Goal: Information Seeking & Learning: Learn about a topic

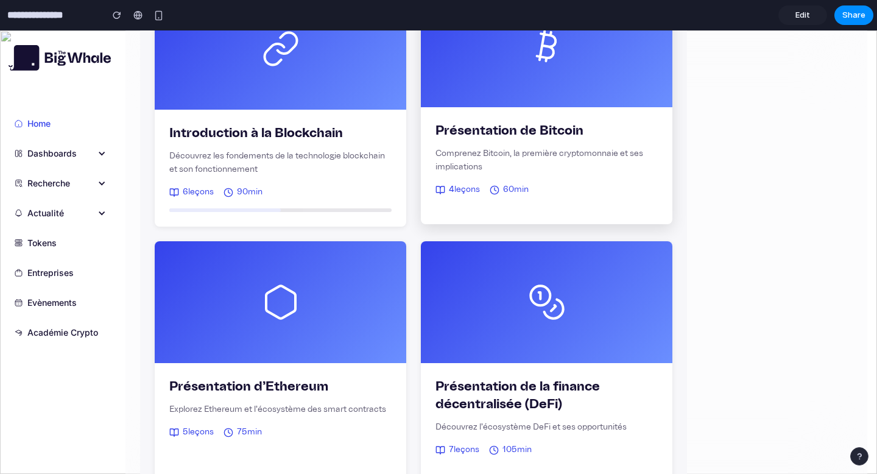
scroll to position [65, 0]
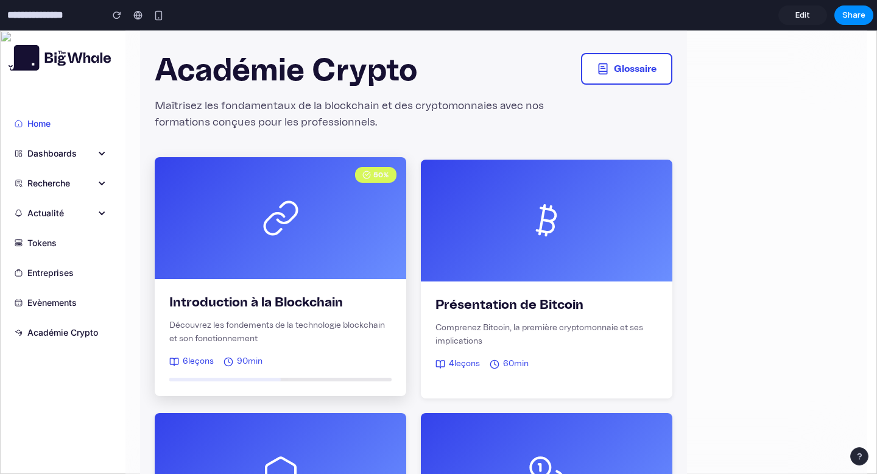
click at [259, 272] on div "50 %" at bounding box center [280, 218] width 251 height 122
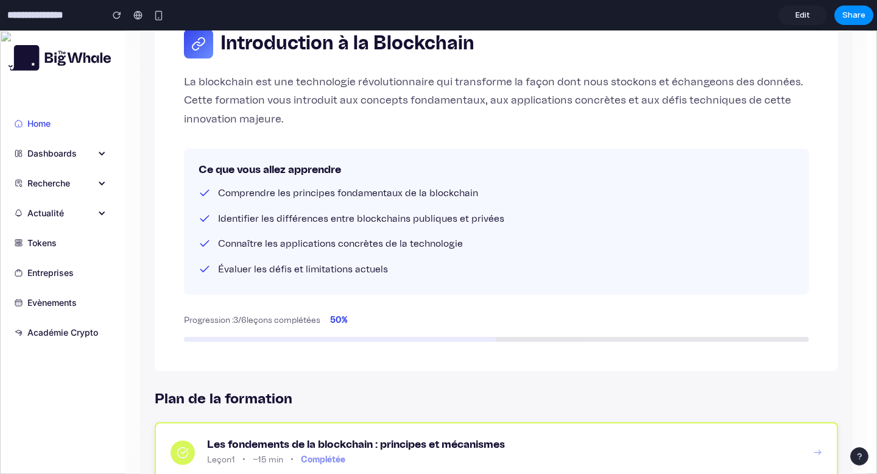
scroll to position [181, 0]
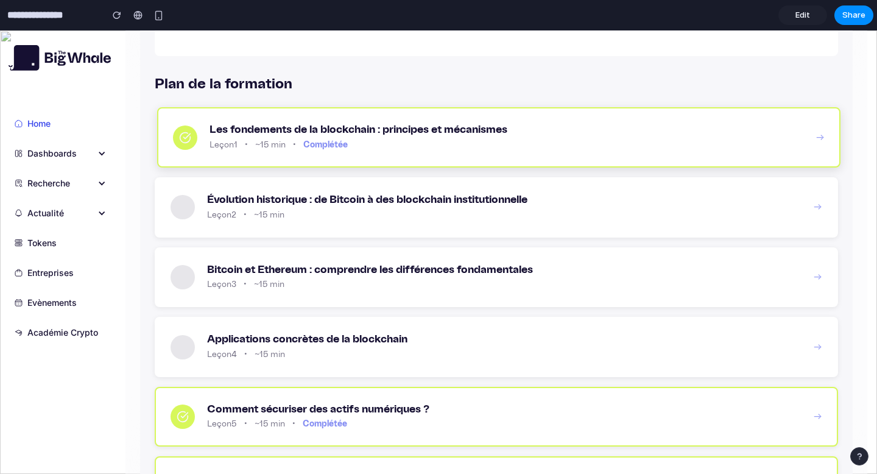
click at [399, 137] on div "Les fondements de la blockchain : principes et mécanismes Leçon 1 • ~15 min • C…" at bounding box center [506, 137] width 594 height 29
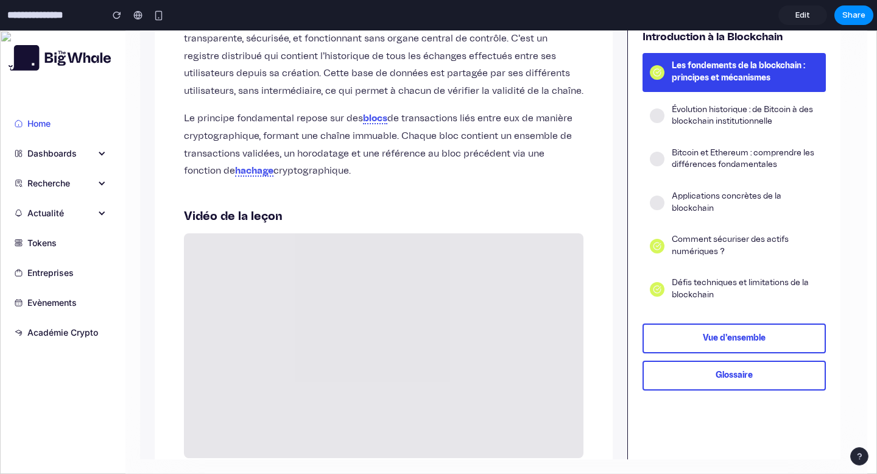
scroll to position [371, 0]
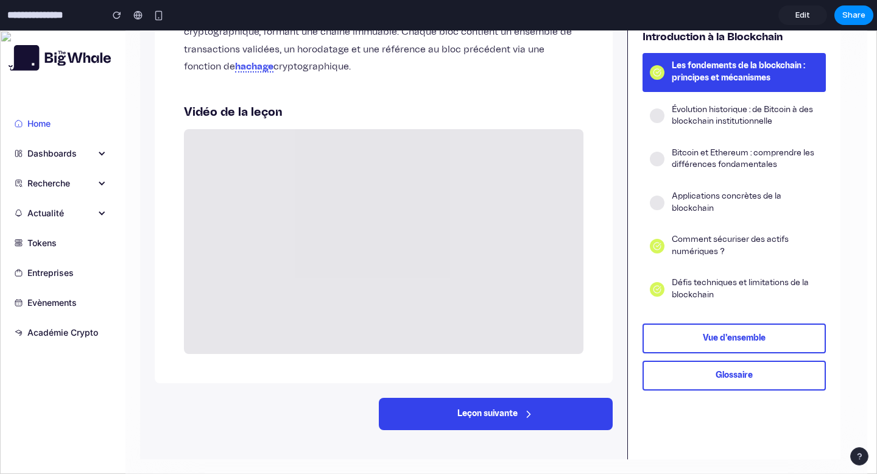
click at [468, 421] on button "Leçon suivante" at bounding box center [496, 414] width 234 height 32
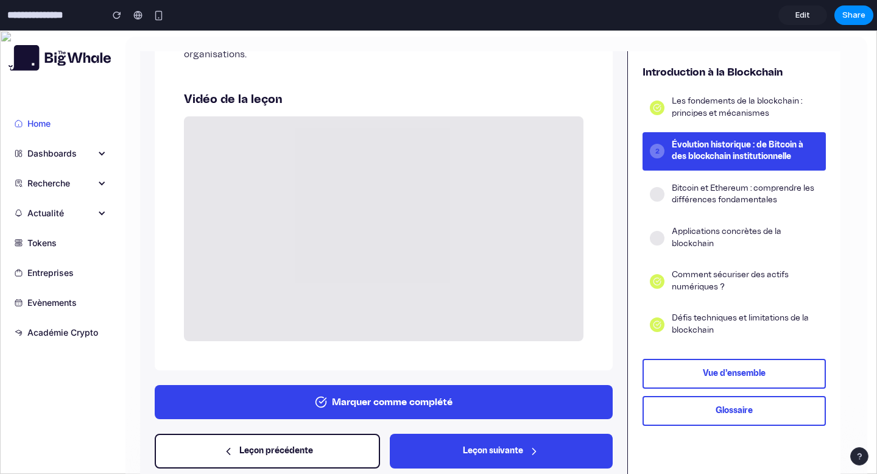
click at [413, 405] on button "Marquer comme complété" at bounding box center [384, 402] width 458 height 34
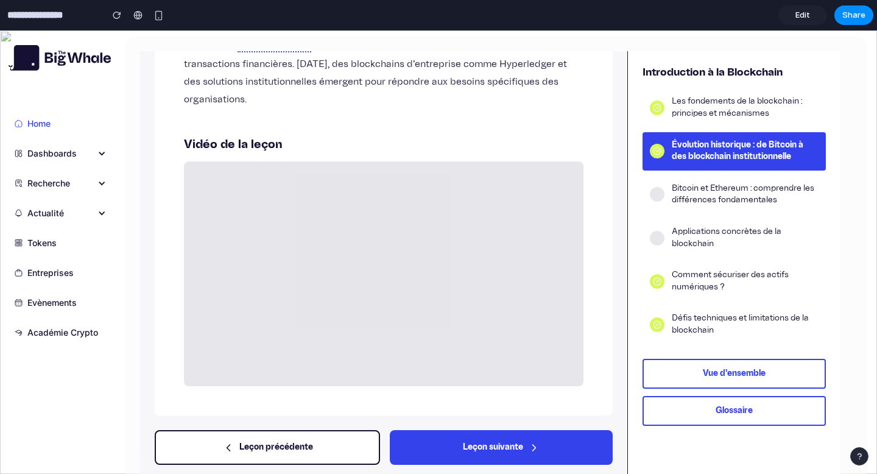
scroll to position [339, 0]
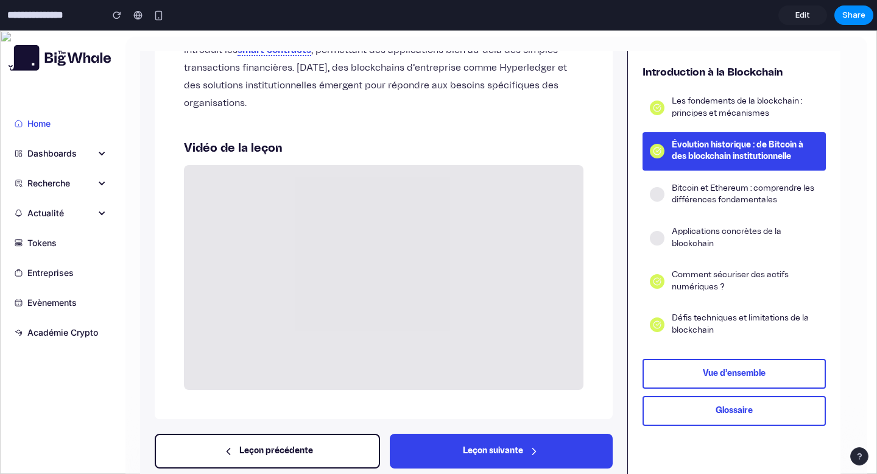
click at [695, 419] on button "Glossaire" at bounding box center [733, 411] width 183 height 30
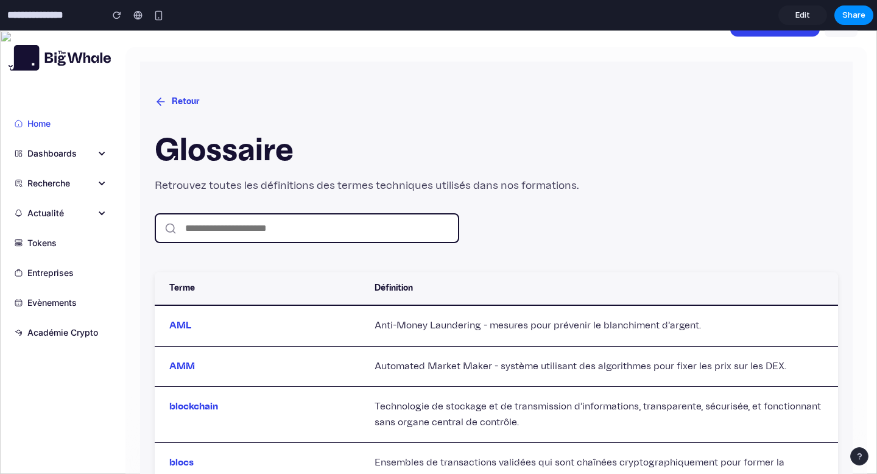
scroll to position [0, 0]
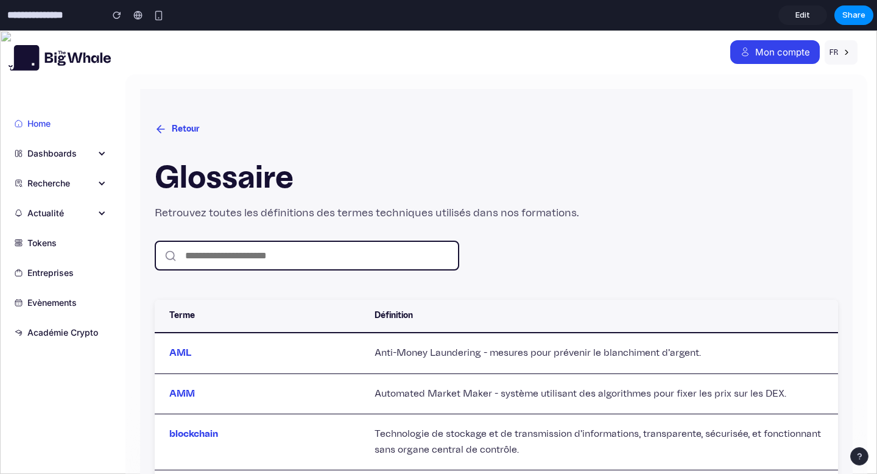
click at [166, 124] on icon at bounding box center [161, 129] width 12 height 12
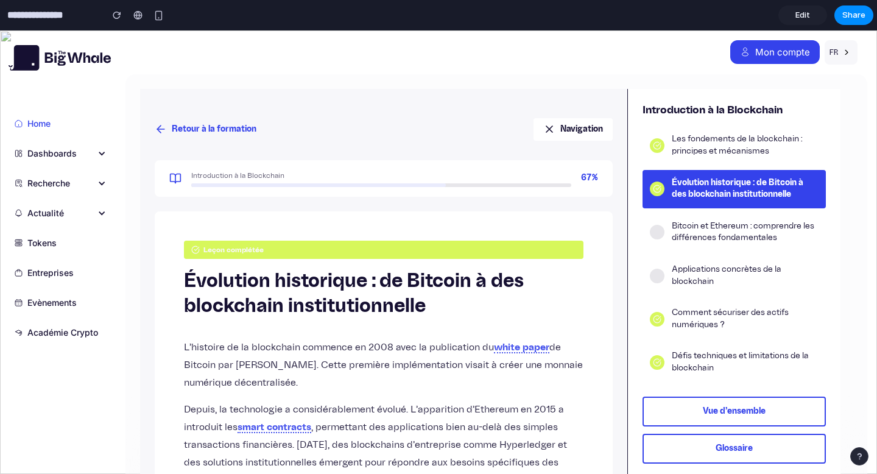
click at [166, 124] on icon at bounding box center [161, 129] width 12 height 12
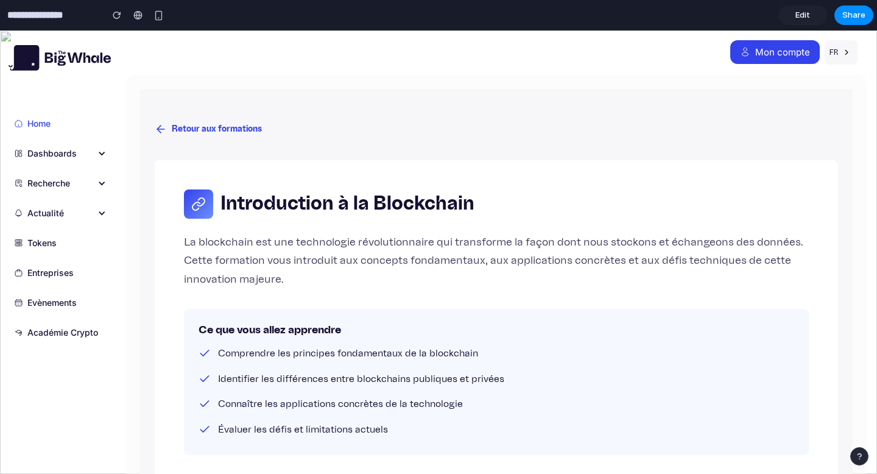
click at [166, 124] on icon at bounding box center [161, 129] width 12 height 12
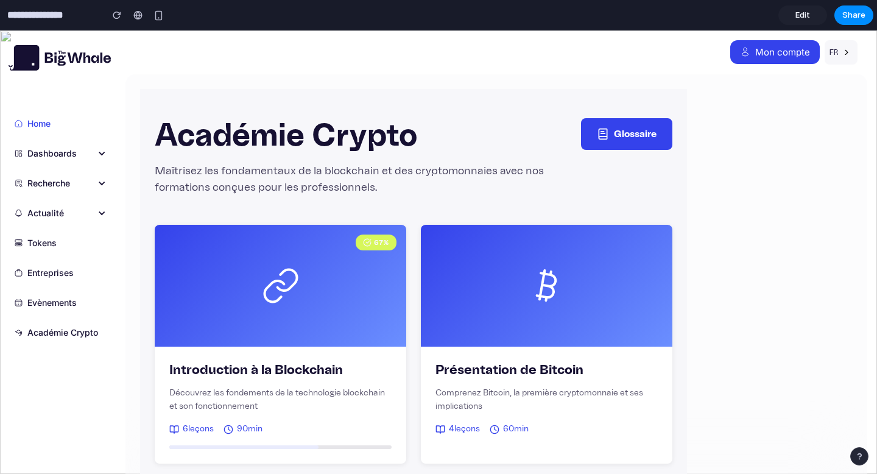
click at [637, 119] on button "Glossaire" at bounding box center [626, 134] width 91 height 32
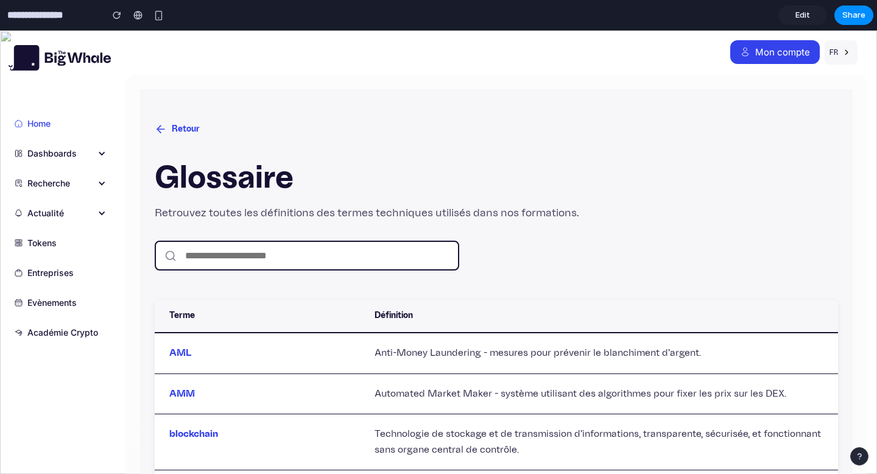
click at [160, 129] on icon at bounding box center [160, 129] width 7 height 0
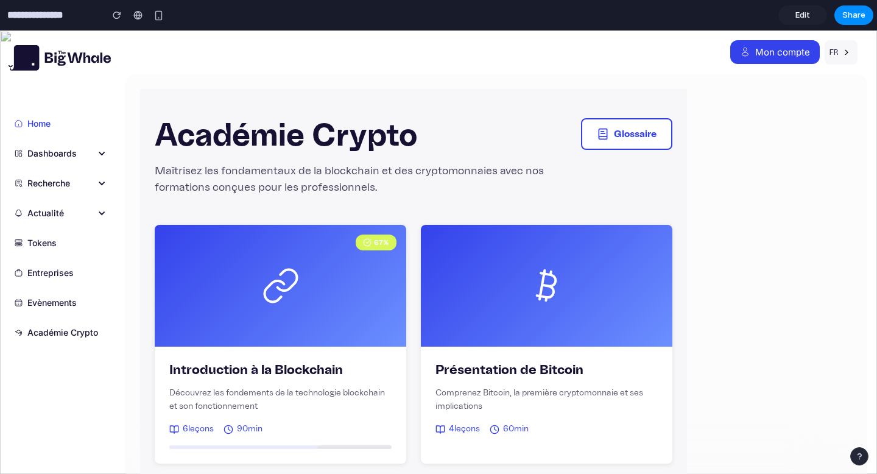
click at [804, 15] on span "Edit" at bounding box center [802, 15] width 15 height 12
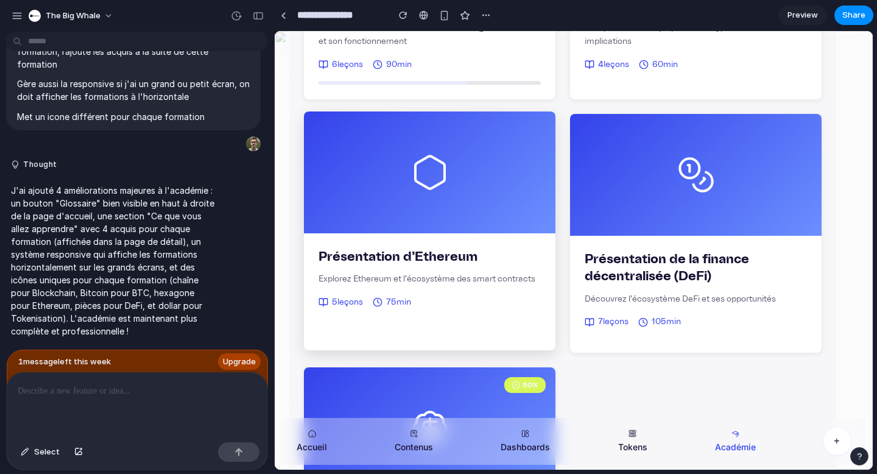
scroll to position [373, 0]
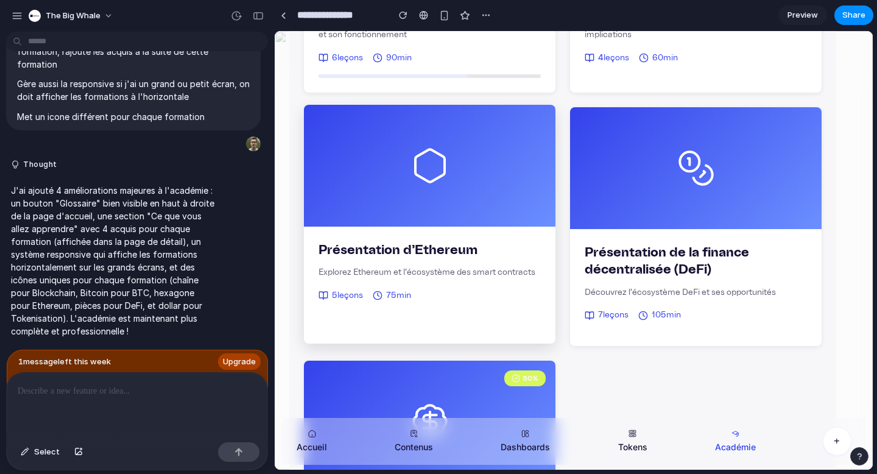
click at [421, 212] on div at bounding box center [429, 166] width 251 height 122
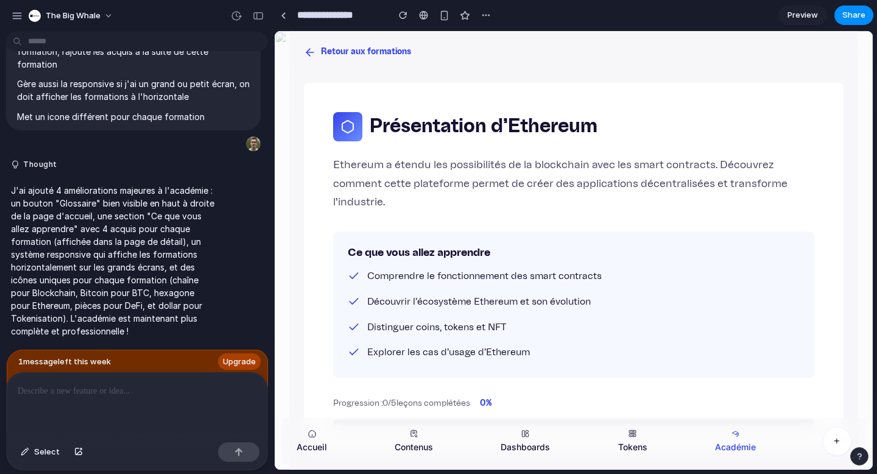
scroll to position [80, 0]
click at [307, 49] on icon at bounding box center [308, 51] width 4 height 7
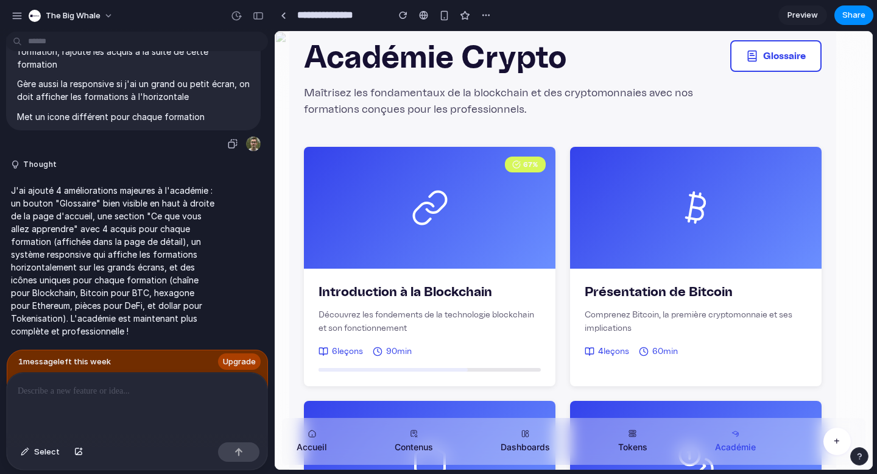
scroll to position [3502, 0]
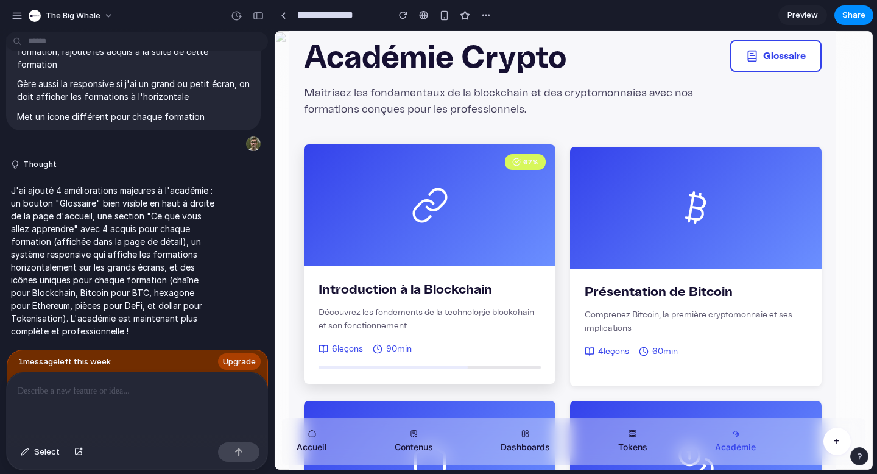
click at [396, 308] on p "Découvrez les fondements de la technologie blockchain et son fonctionnement" at bounding box center [429, 319] width 222 height 27
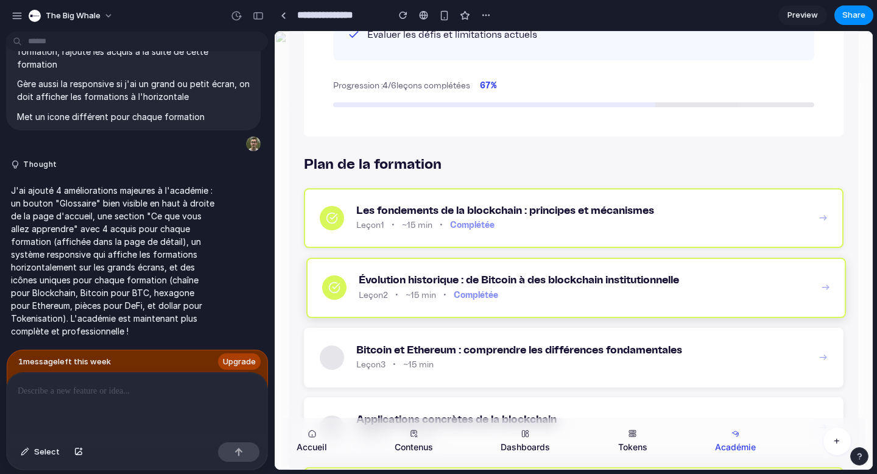
scroll to position [0, 0]
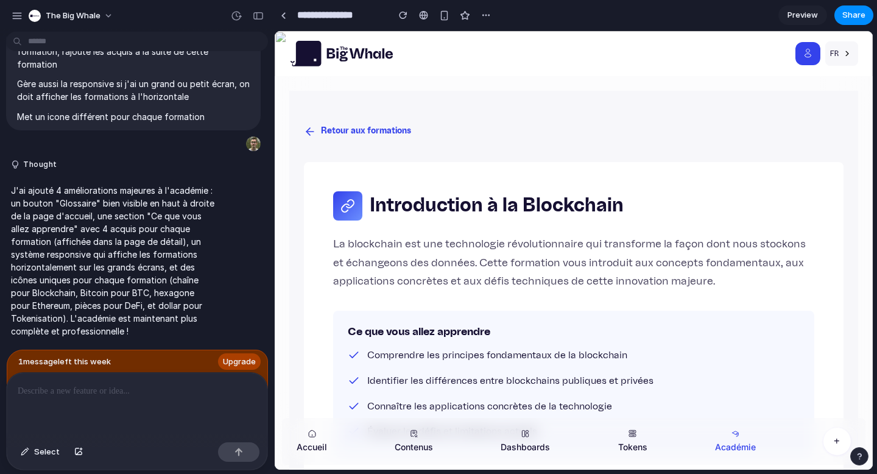
click at [312, 132] on icon at bounding box center [310, 131] width 12 height 12
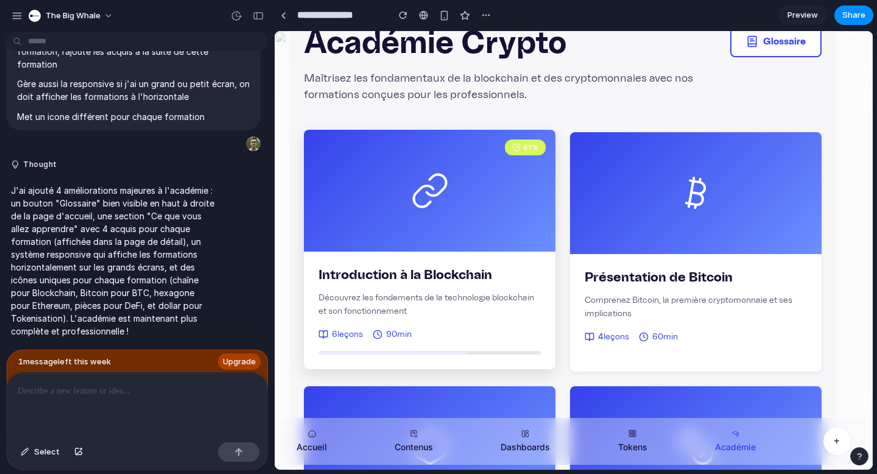
scroll to position [95, 0]
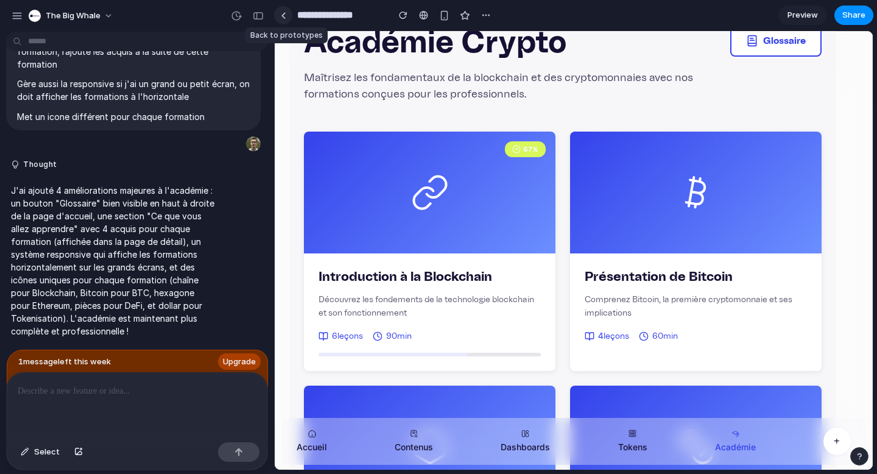
click at [281, 20] on link at bounding box center [283, 15] width 18 height 18
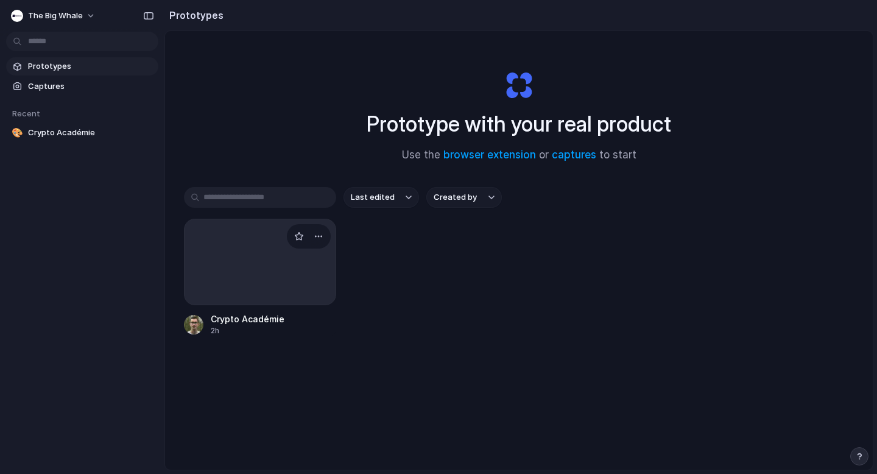
click at [254, 250] on div at bounding box center [260, 262] width 152 height 86
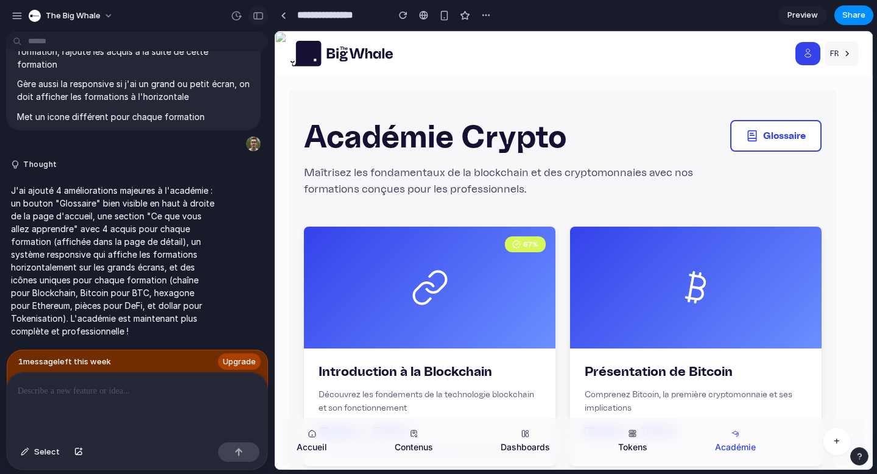
click at [261, 16] on div "button" at bounding box center [258, 16] width 11 height 9
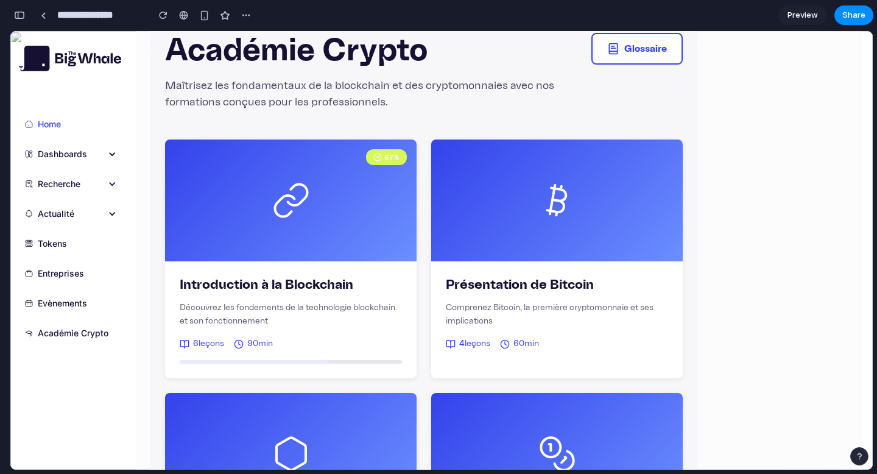
scroll to position [85, 0]
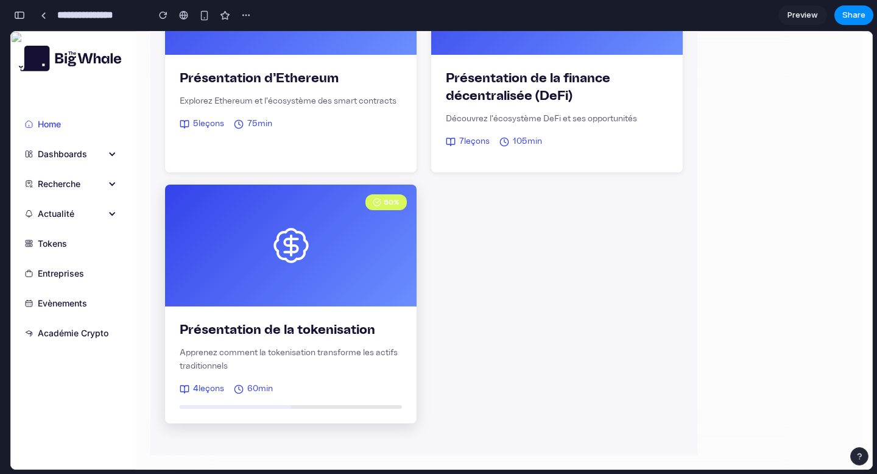
click at [329, 286] on div "50 %" at bounding box center [290, 245] width 251 height 122
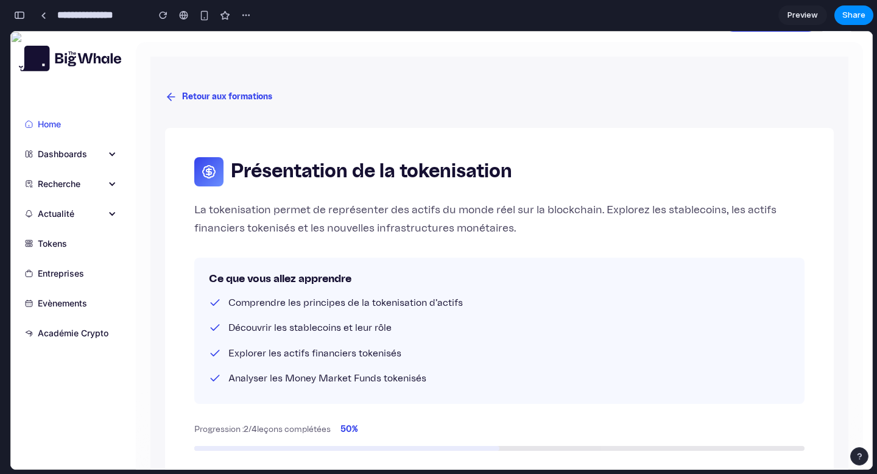
scroll to position [32, 0]
